Goal: Information Seeking & Learning: Compare options

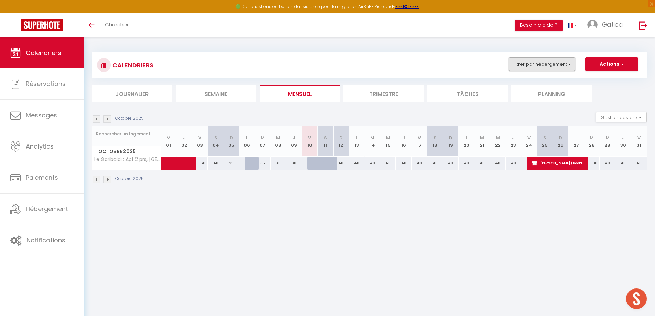
click at [545, 59] on button "Filtrer par hébergement" at bounding box center [542, 64] width 66 height 14
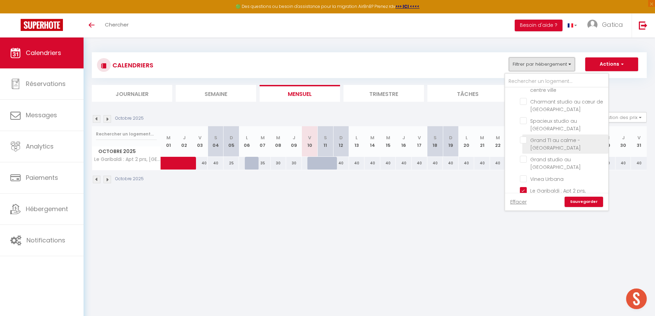
scroll to position [34, 0]
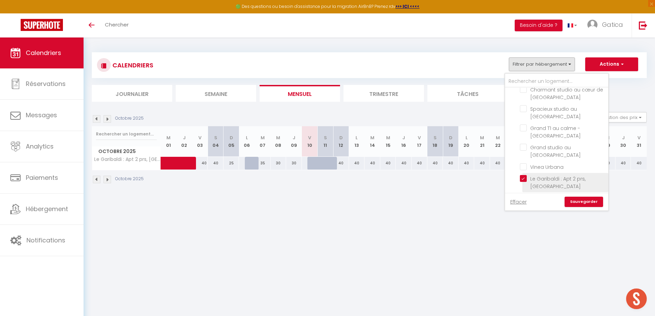
click at [522, 177] on input "Le Garibaldi : Apt 2 prs, [GEOGRAPHIC_DATA]" at bounding box center [563, 178] width 86 height 7
checkbox input "false"
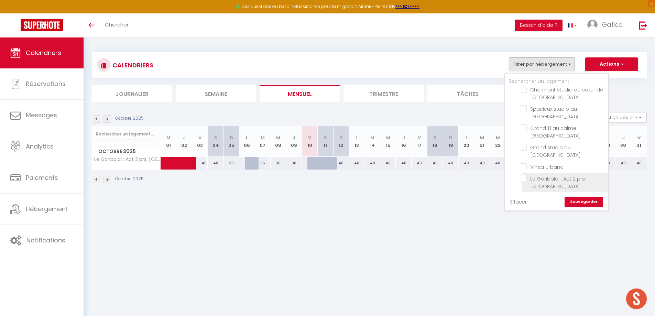
checkbox input "false"
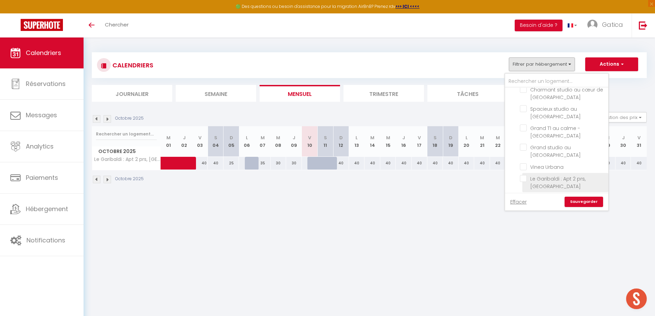
checkbox input "false"
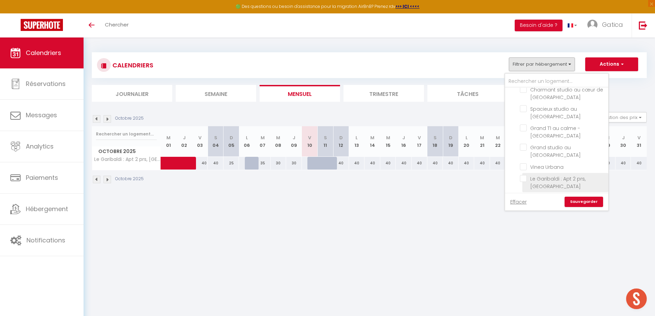
checkbox input "false"
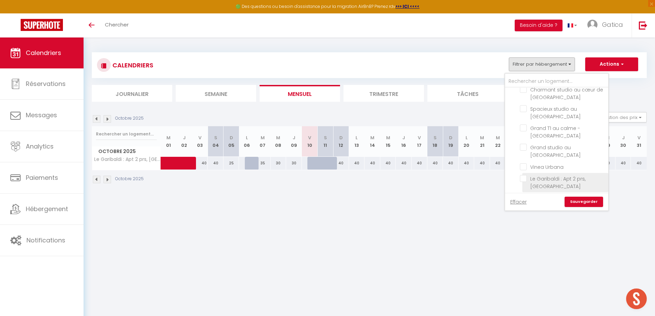
checkbox input "false"
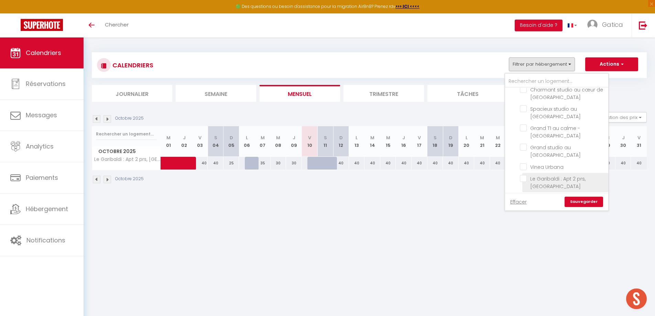
checkbox input "false"
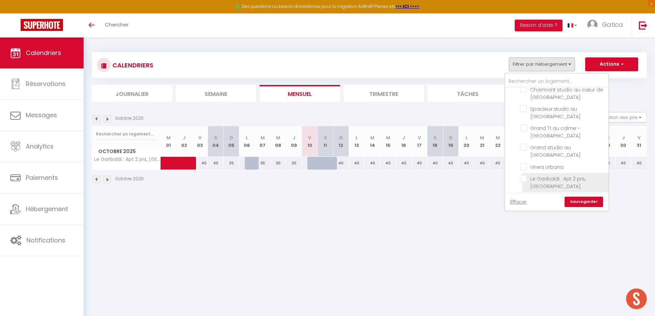
checkbox input "false"
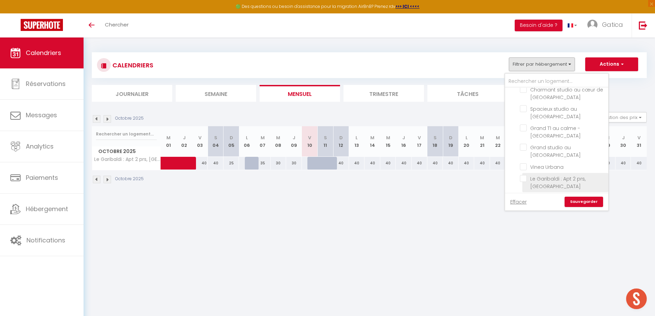
checkbox input "false"
click at [551, 77] on input "text" at bounding box center [556, 81] width 103 height 12
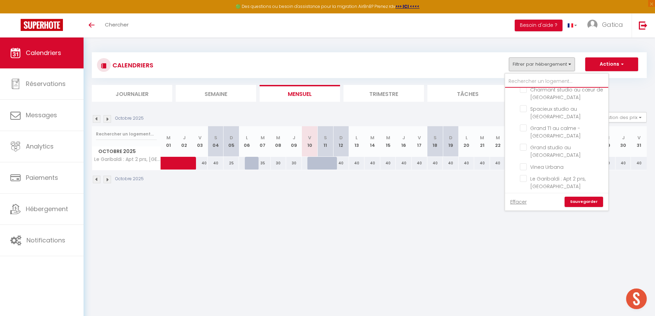
type input "a"
checkbox input "false"
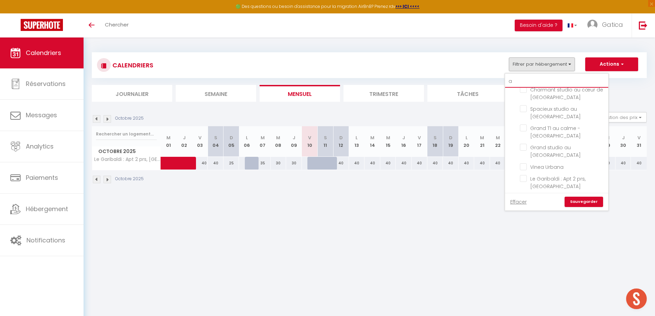
checkbox input "false"
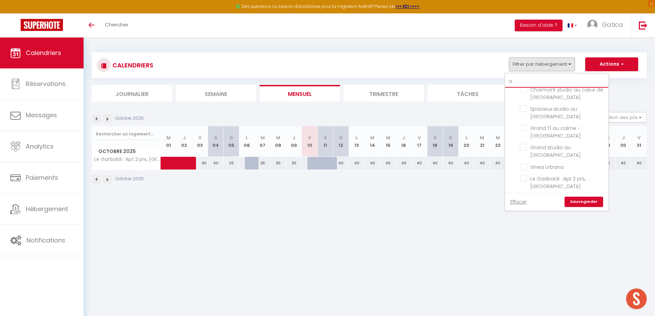
checkbox input "false"
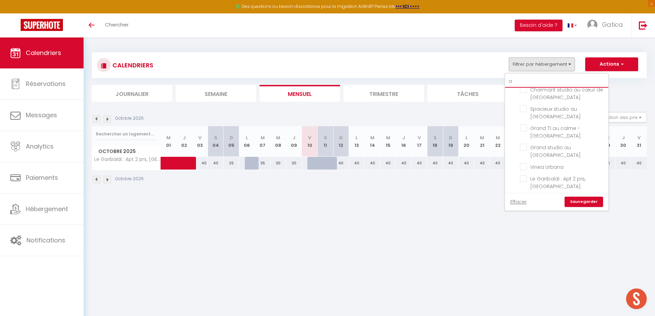
checkbox input "false"
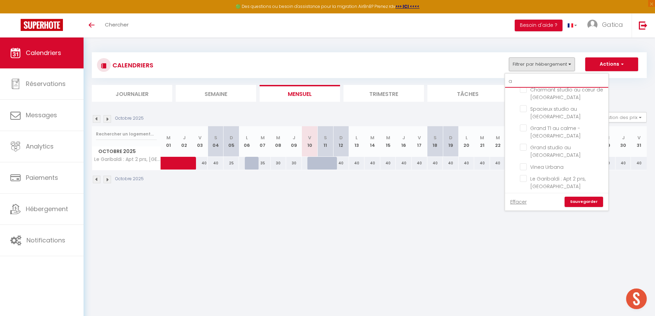
checkbox input "false"
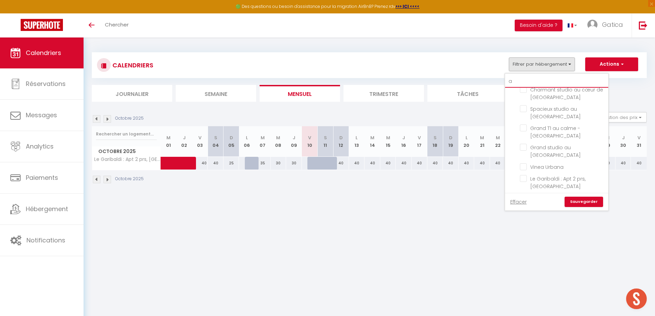
checkbox input "false"
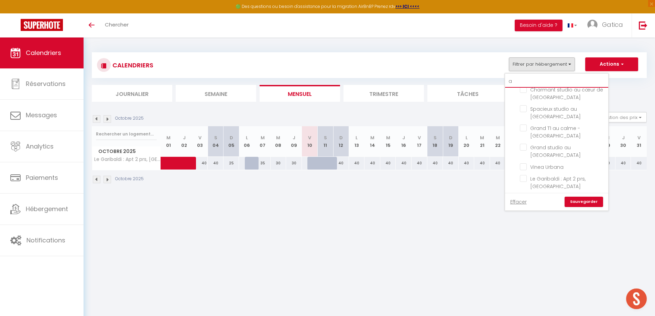
checkbox input "false"
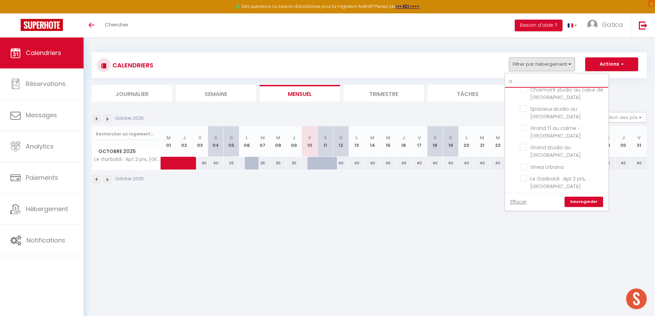
checkbox input "false"
type input "az"
checkbox input "false"
type input "azu"
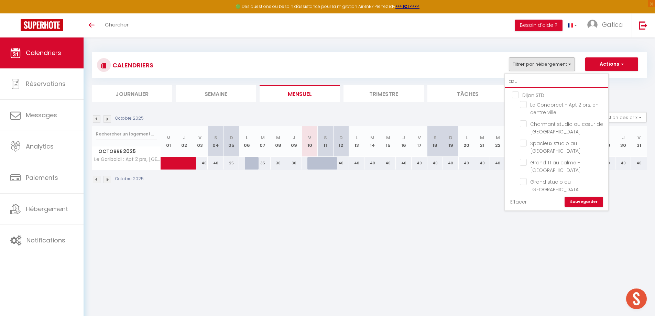
checkbox input "false"
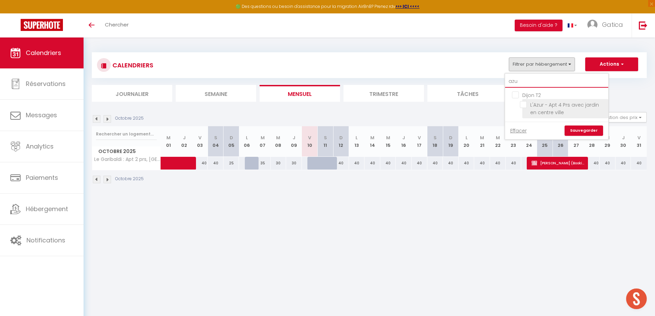
type input "azu"
click at [522, 105] on input "L'Azur - Apt 4 Prs avec jardin en centre ville" at bounding box center [563, 104] width 86 height 7
checkbox input "true"
click at [581, 130] on link "Sauvegarder" at bounding box center [583, 130] width 39 height 10
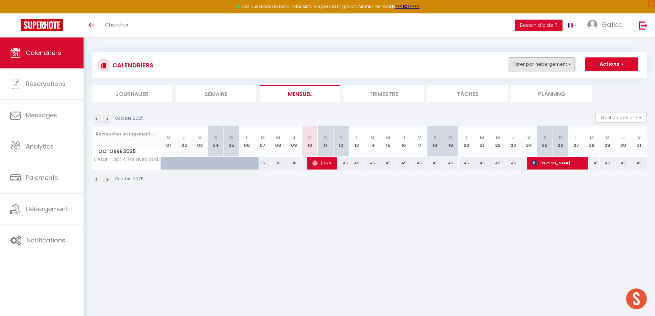
click at [540, 66] on button "Filtrer par hébergement" at bounding box center [542, 64] width 66 height 14
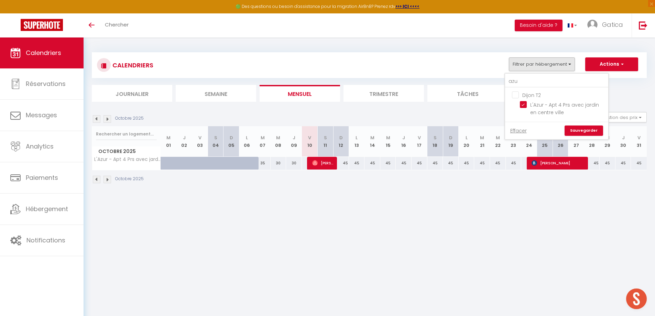
click at [524, 103] on input "L'Azur - Apt 4 Prs avec jardin en centre ville" at bounding box center [563, 104] width 86 height 7
checkbox input "false"
click at [526, 79] on input "azu" at bounding box center [556, 81] width 103 height 12
checkbox input "false"
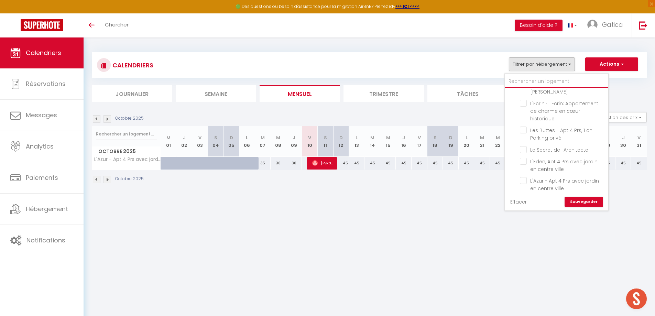
scroll to position [694, 0]
click at [522, 202] on input "L'Opale - [PERSON_NAME] & [PERSON_NAME]" at bounding box center [563, 205] width 86 height 7
checkbox input "true"
checkbox input "false"
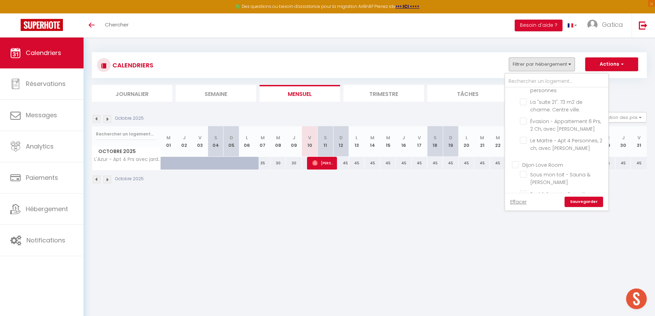
checkbox input "false"
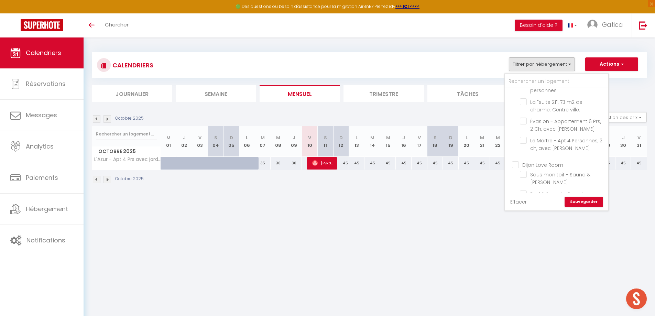
checkbox input "false"
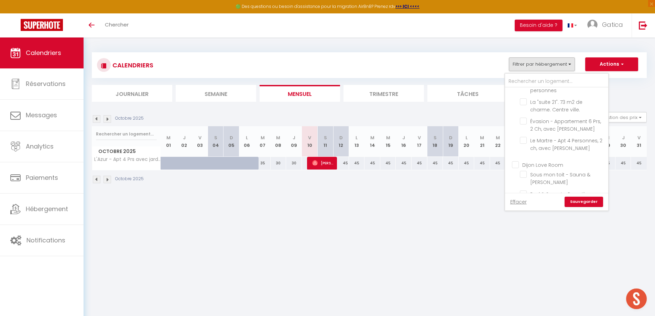
checkbox input "false"
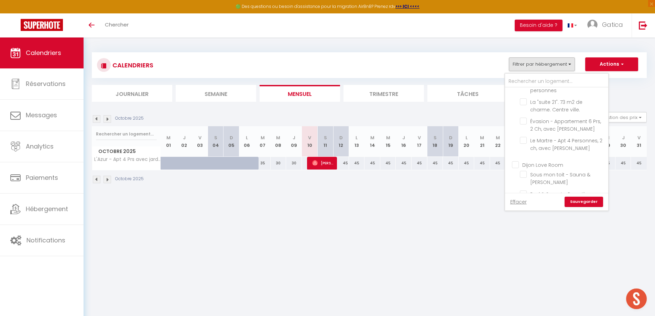
checkbox input "false"
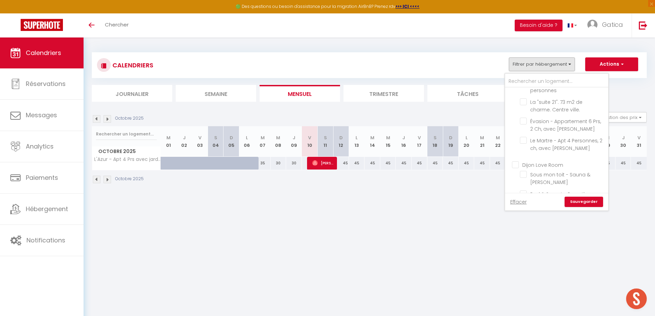
checkbox input "false"
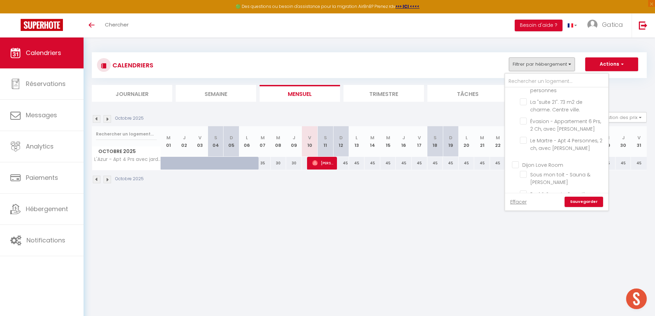
checkbox input "false"
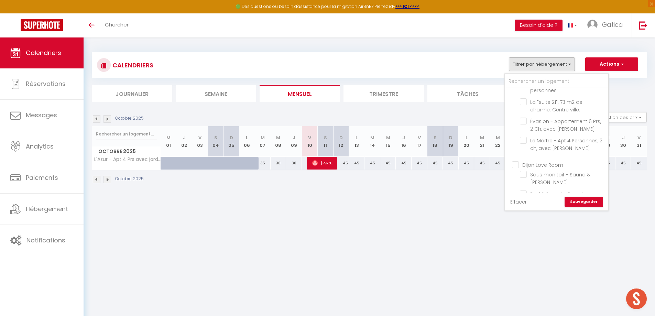
checkbox input "false"
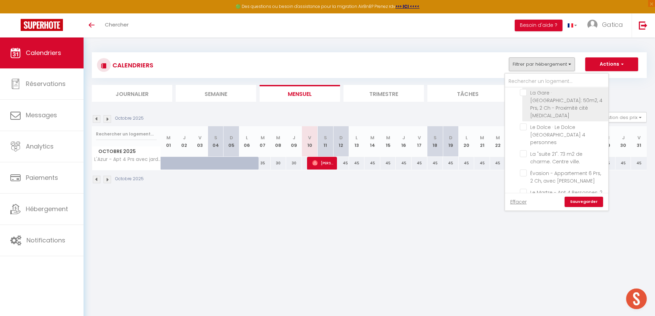
scroll to position [660, 0]
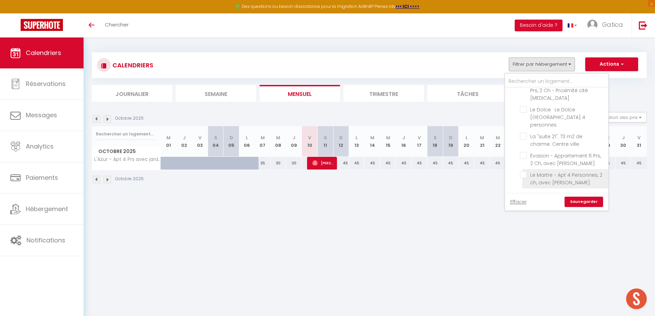
click at [522, 171] on input "Le Martre - Apt 4 Personnes, 2 ch, avec [PERSON_NAME]" at bounding box center [563, 174] width 86 height 7
checkbox input "true"
checkbox input "false"
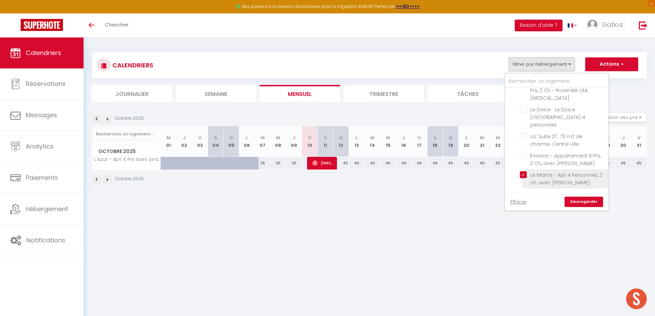
checkbox input "false"
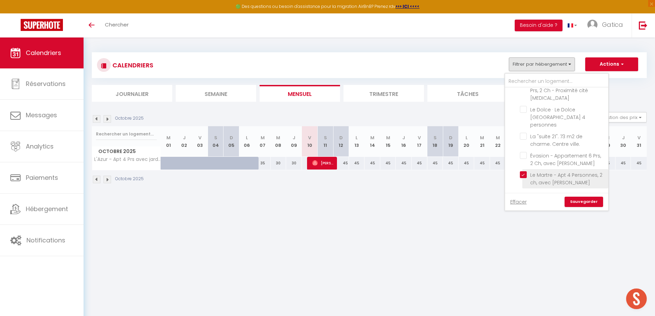
checkbox input "false"
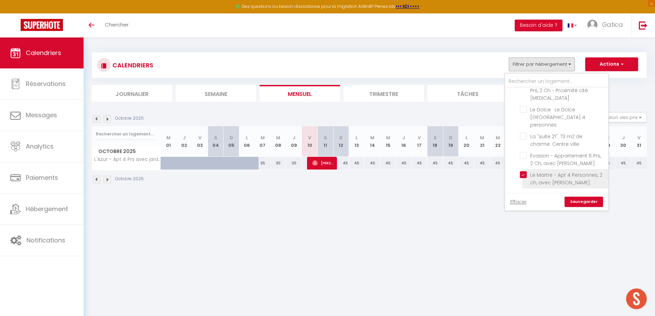
checkbox input "false"
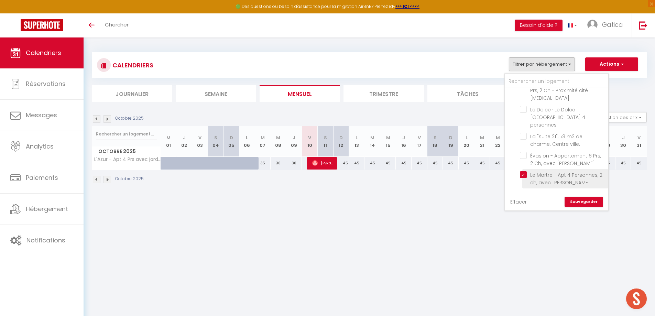
checkbox input "false"
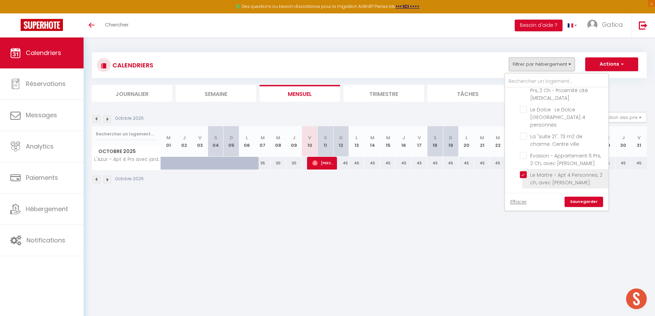
checkbox input "false"
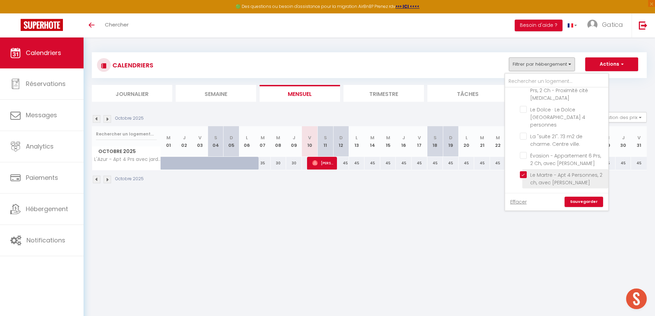
checkbox input "false"
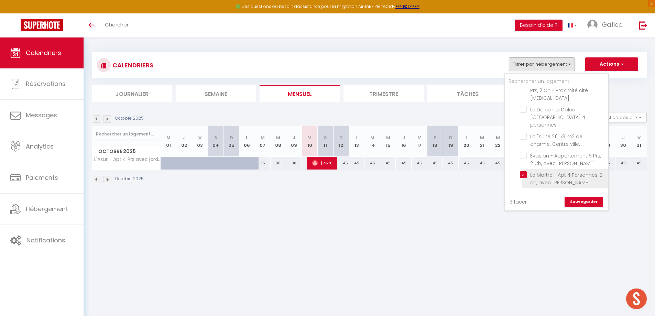
checkbox input "false"
click at [577, 203] on link "Sauvegarder" at bounding box center [583, 202] width 39 height 10
